Goal: Transaction & Acquisition: Purchase product/service

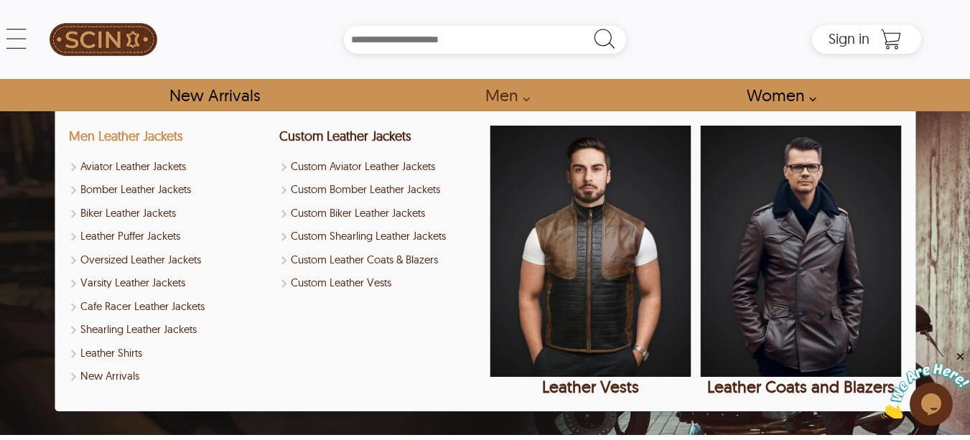
click at [146, 131] on link "Men Leather Jackets" at bounding box center [126, 136] width 114 height 17
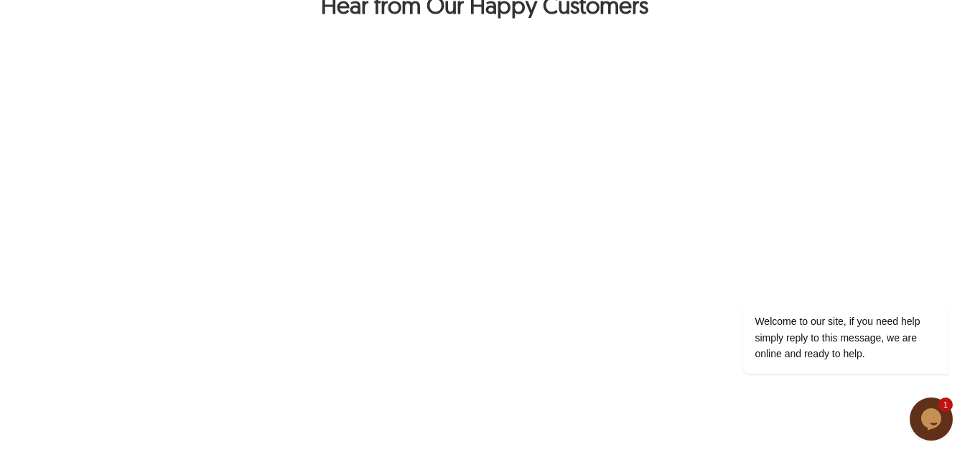
scroll to position [1101, 0]
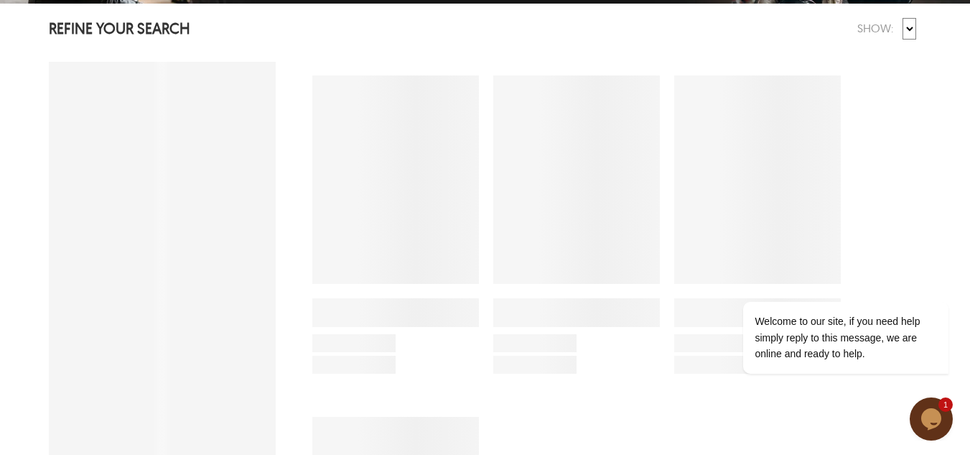
select select "********"
